Goal: Find specific fact

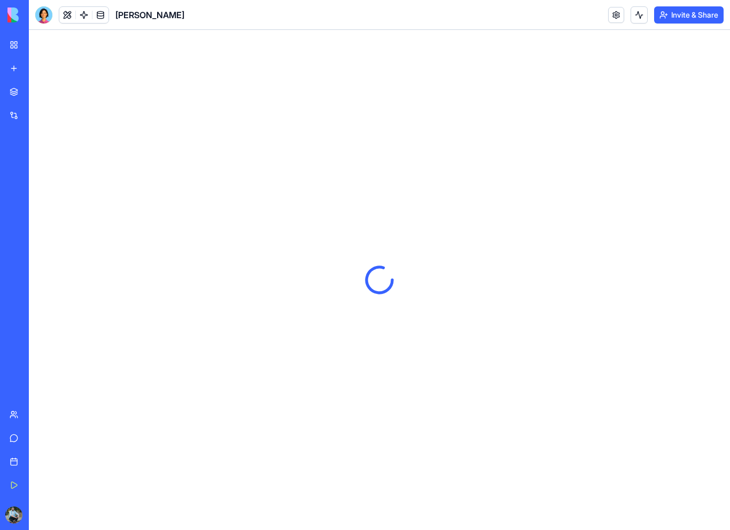
click at [18, 41] on link "My Workspace" at bounding box center [24, 44] width 43 height 21
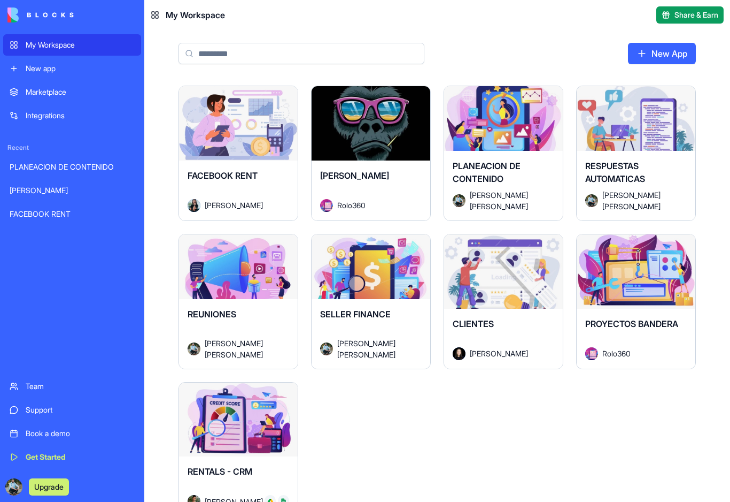
click at [514, 269] on button "Launch" at bounding box center [504, 270] width 80 height 21
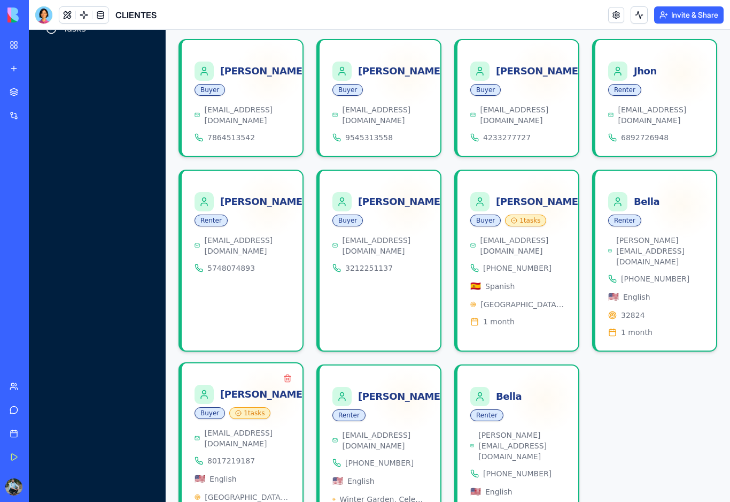
scroll to position [138, 0]
click at [230, 385] on div "[PERSON_NAME]" at bounding box center [251, 394] width 112 height 19
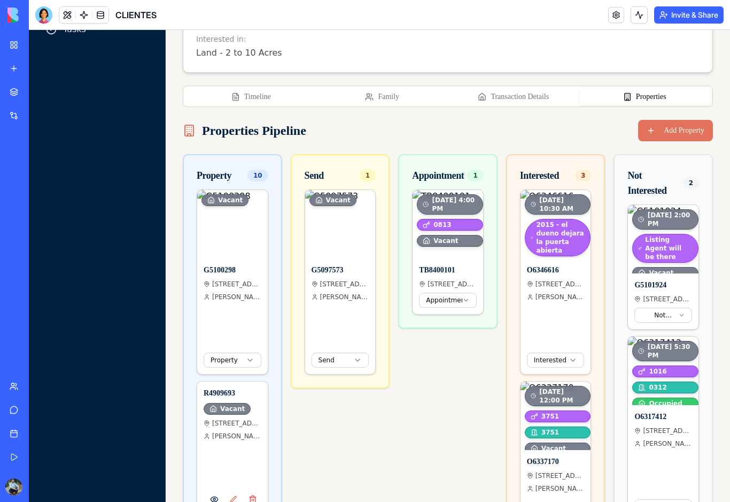
click at [650, 93] on button "Properties" at bounding box center [646, 96] width 132 height 17
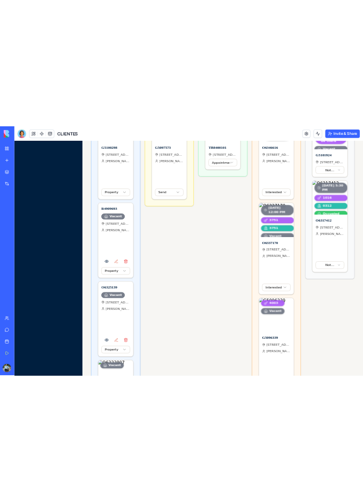
scroll to position [386, 0]
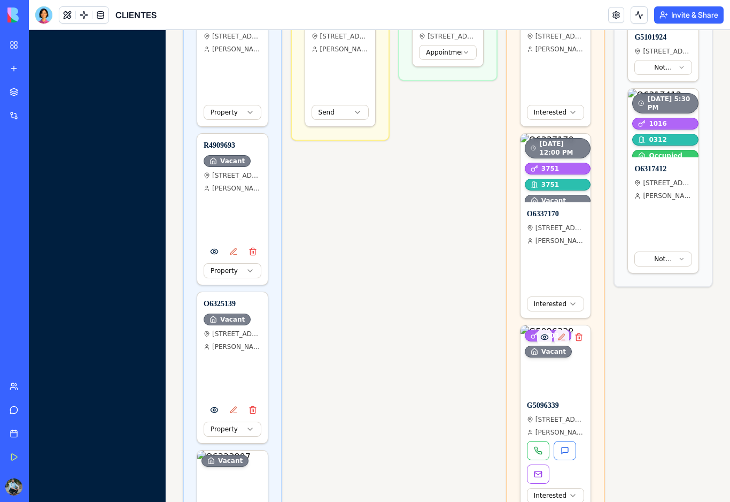
click at [564, 409] on h4 "G5096339" at bounding box center [556, 405] width 58 height 11
drag, startPoint x: 564, startPoint y: 405, endPoint x: 528, endPoint y: 406, distance: 36.4
click at [528, 406] on h4 "G5096339" at bounding box center [556, 405] width 58 height 11
copy h4 "G5096339"
